Goal: Task Accomplishment & Management: Manage account settings

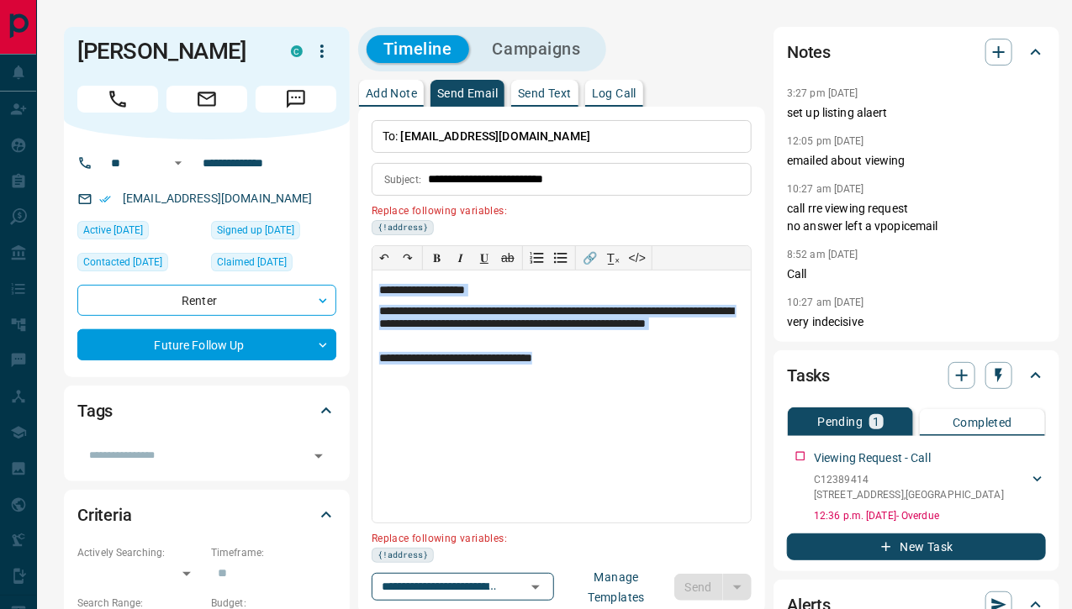
scroll to position [350, 0]
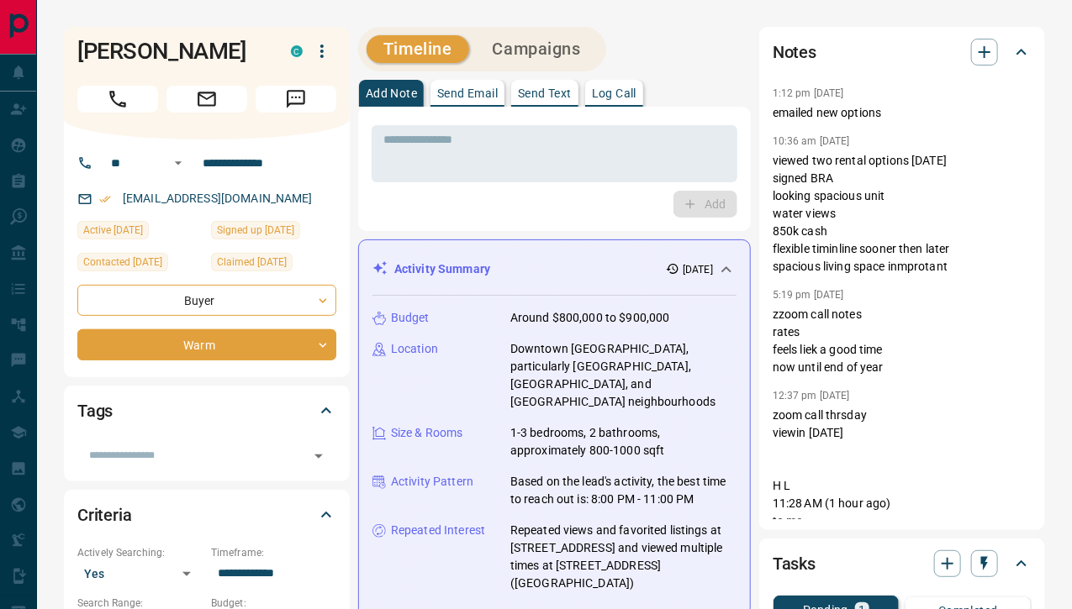
scroll to position [84, 0]
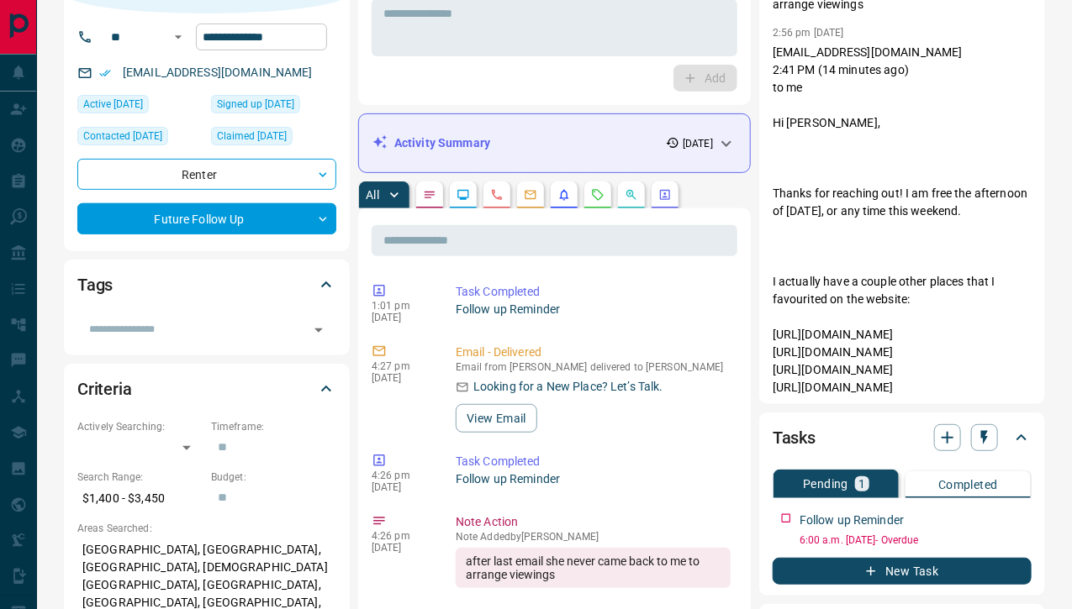
scroll to position [129, 0]
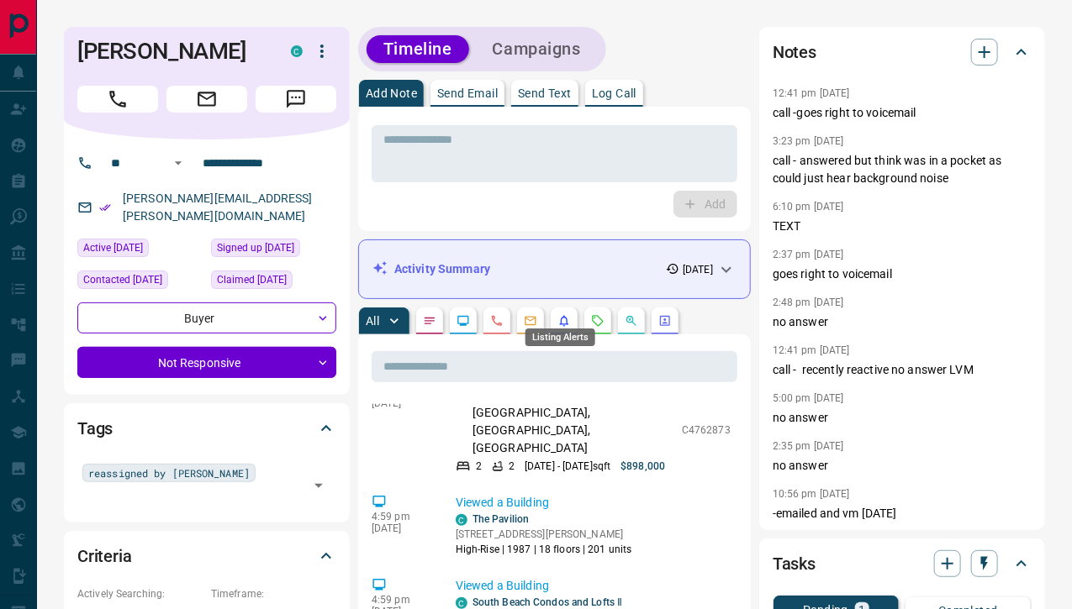
scroll to position [79, 0]
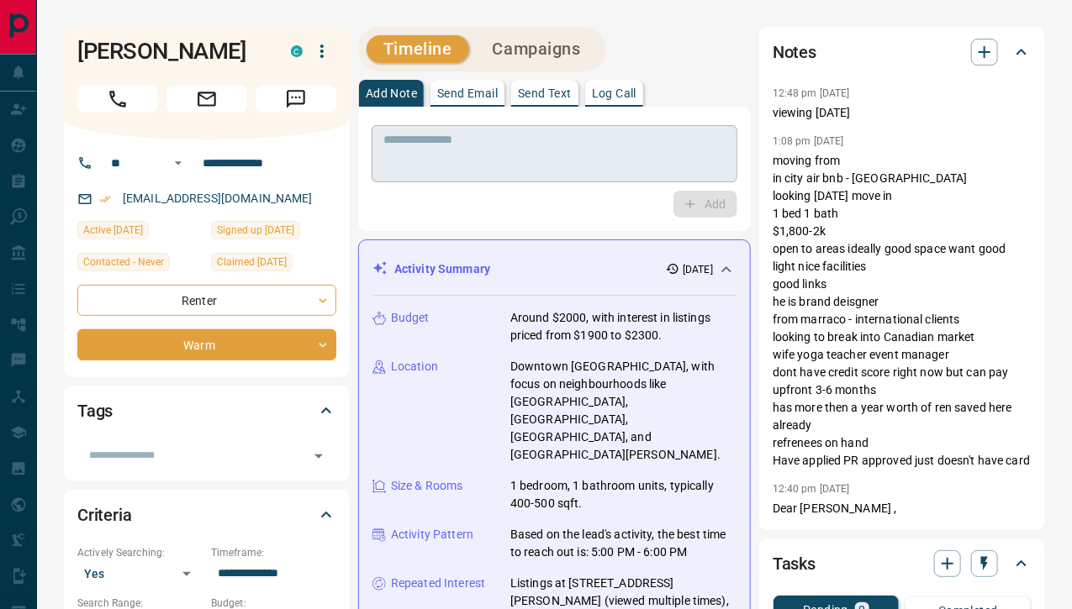
click at [410, 133] on textarea at bounding box center [554, 154] width 342 height 43
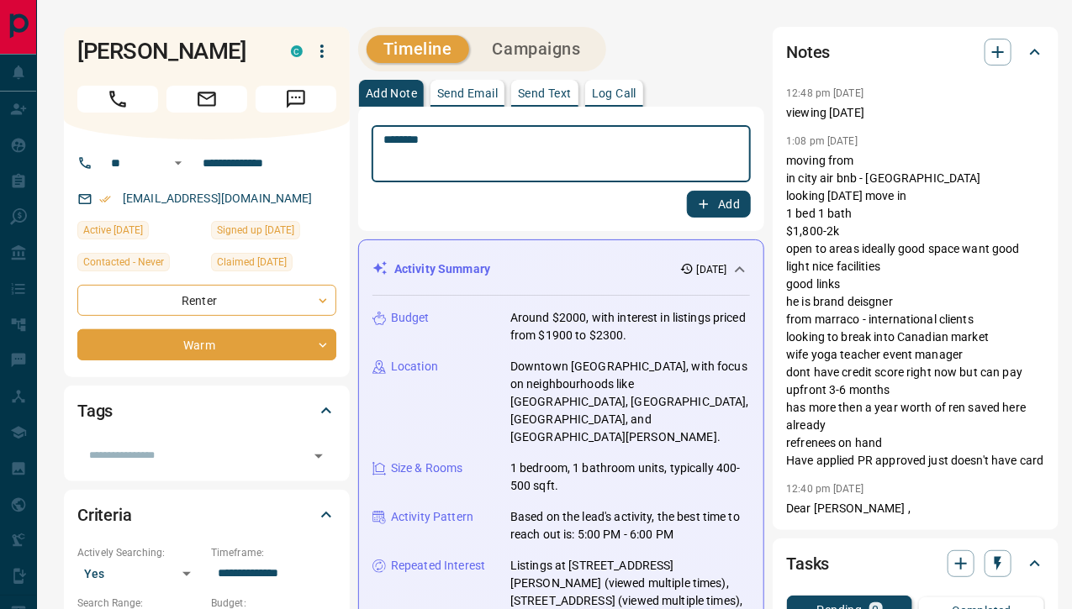
type textarea "*******"
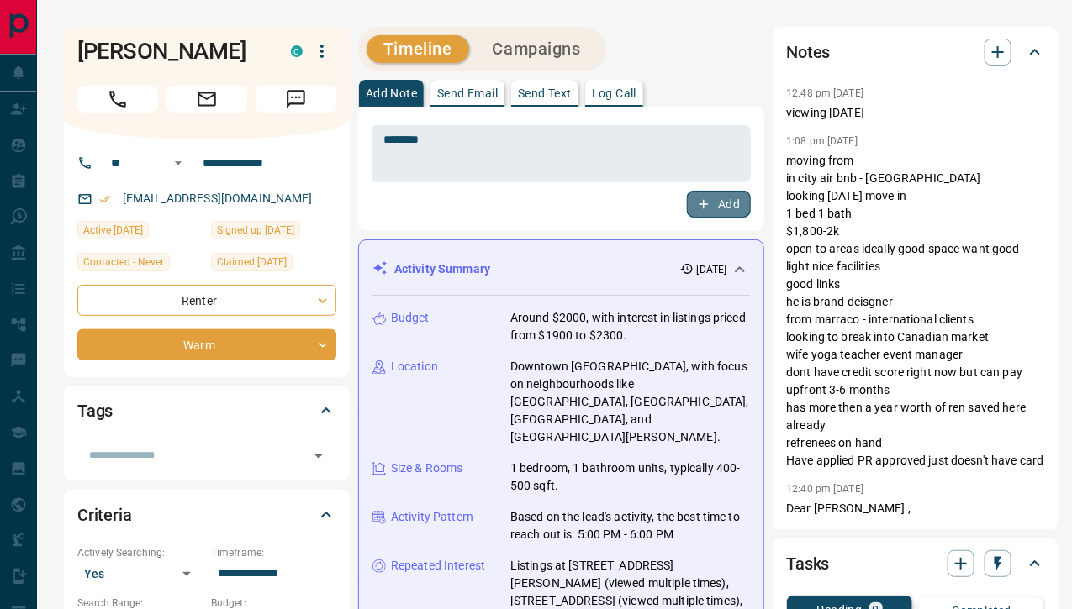
click at [717, 193] on button "Add" at bounding box center [719, 204] width 64 height 27
